Goal: Information Seeking & Learning: Learn about a topic

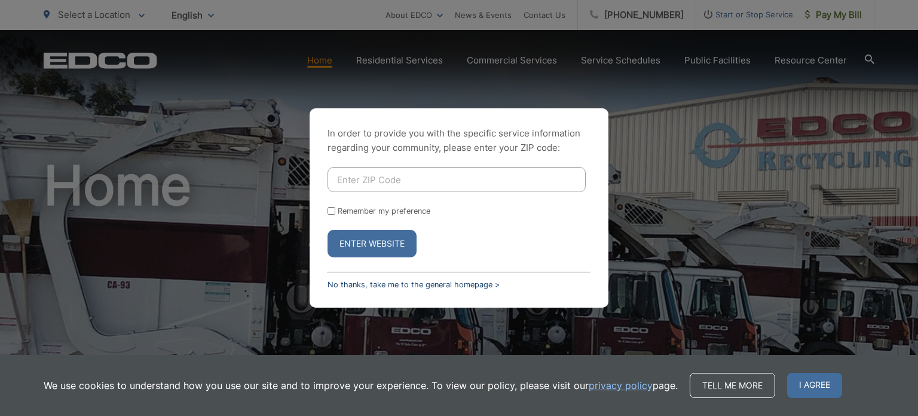
click at [428, 280] on link "No thanks, take me to the general homepage >" at bounding box center [414, 284] width 172 height 9
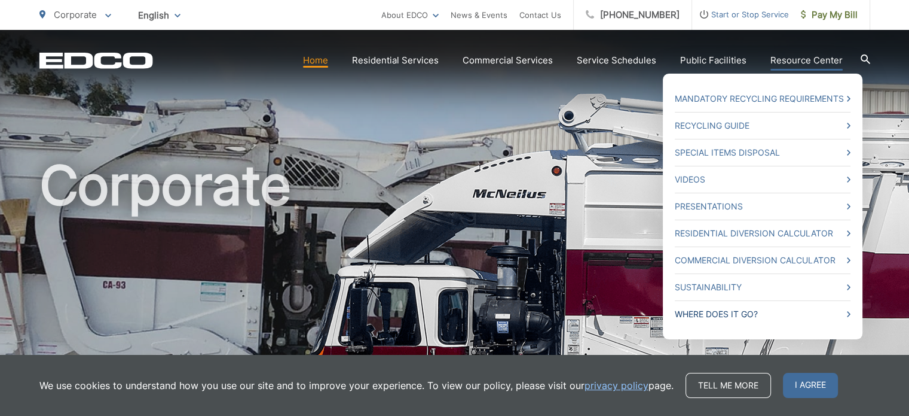
click at [707, 310] on link "Where Does it Go?" at bounding box center [763, 314] width 176 height 14
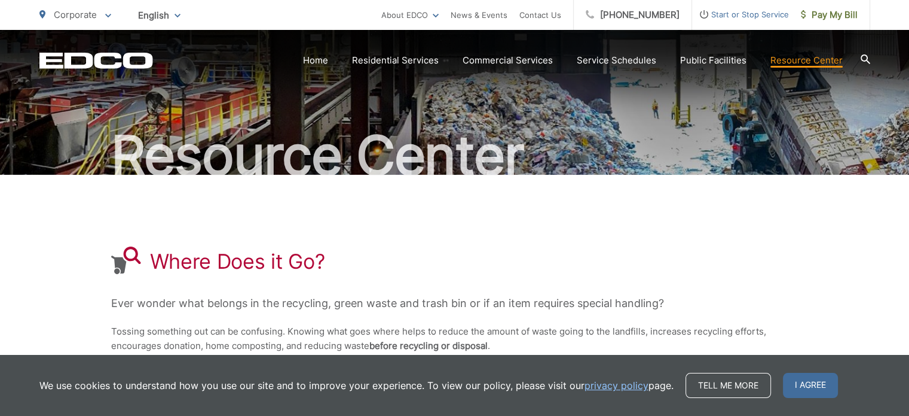
scroll to position [299, 0]
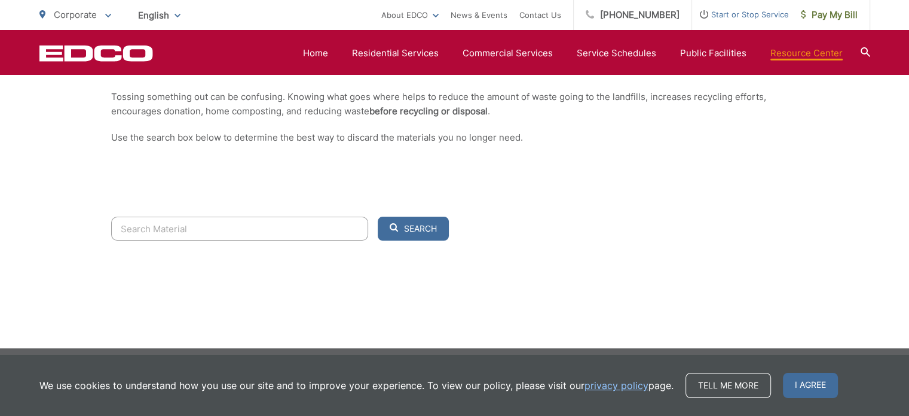
click at [176, 227] on input "Search" at bounding box center [239, 228] width 257 height 24
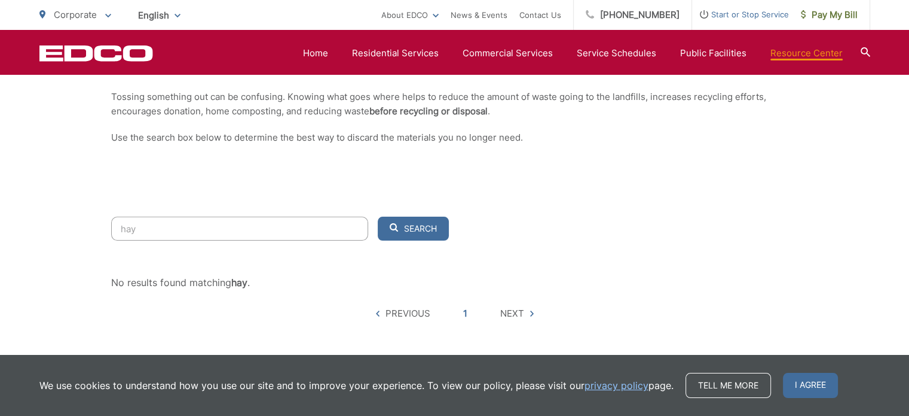
click at [378, 216] on button "Search" at bounding box center [413, 228] width 71 height 24
click at [419, 220] on button "Search" at bounding box center [413, 228] width 71 height 24
drag, startPoint x: 117, startPoint y: 227, endPoint x: 60, endPoint y: 225, distance: 57.4
click at [60, 225] on div "Resource Center Where Does it Go? Ever wonder what belongs in the recycling, gr…" at bounding box center [454, 61] width 909 height 661
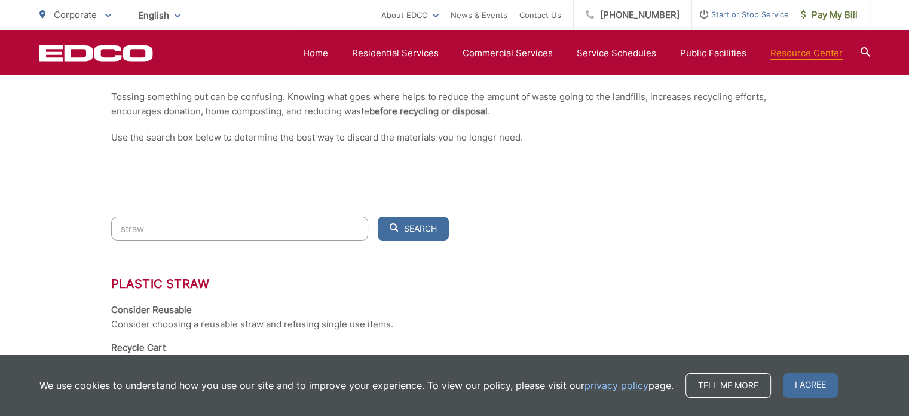
click at [378, 216] on button "Search" at bounding box center [413, 228] width 71 height 24
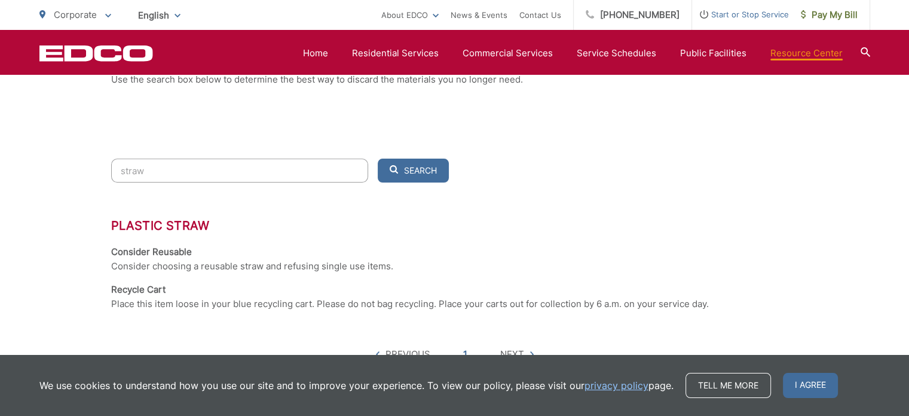
scroll to position [329, 0]
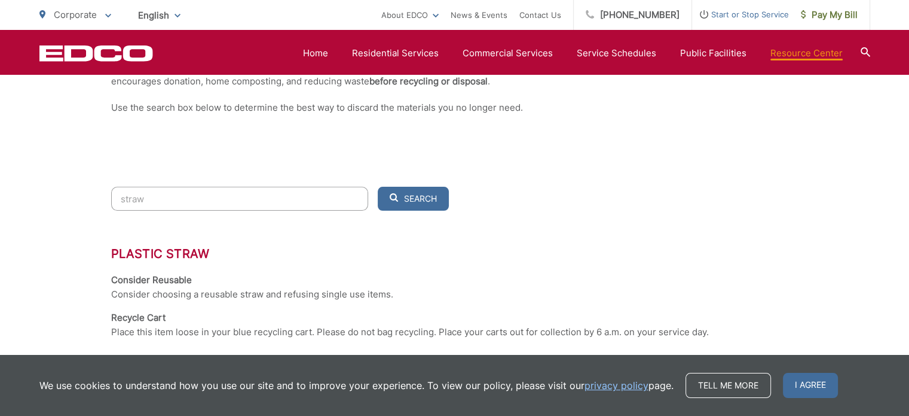
drag, startPoint x: 163, startPoint y: 199, endPoint x: 62, endPoint y: 199, distance: 100.4
click at [62, 199] on div "Resource Center Where Does it Go? Ever wonder what belongs in the recycling, gr…" at bounding box center [454, 81] width 909 height 760
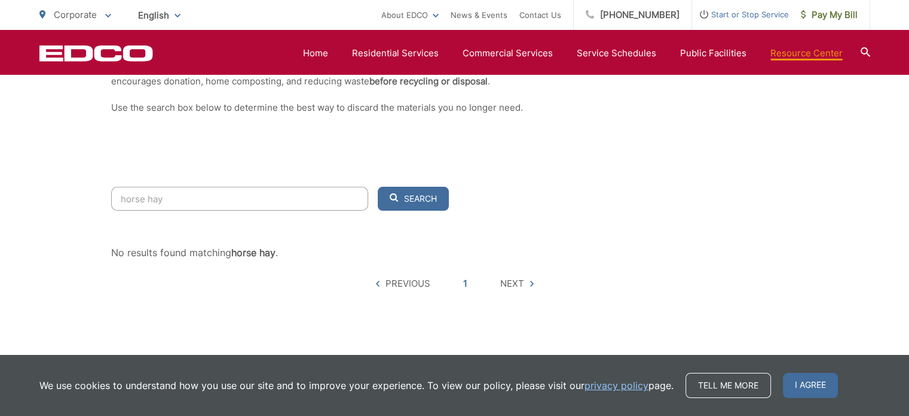
type input "horse hay"
click at [378, 187] on button "Search" at bounding box center [413, 199] width 71 height 24
